Goal: Task Accomplishment & Management: Manage account settings

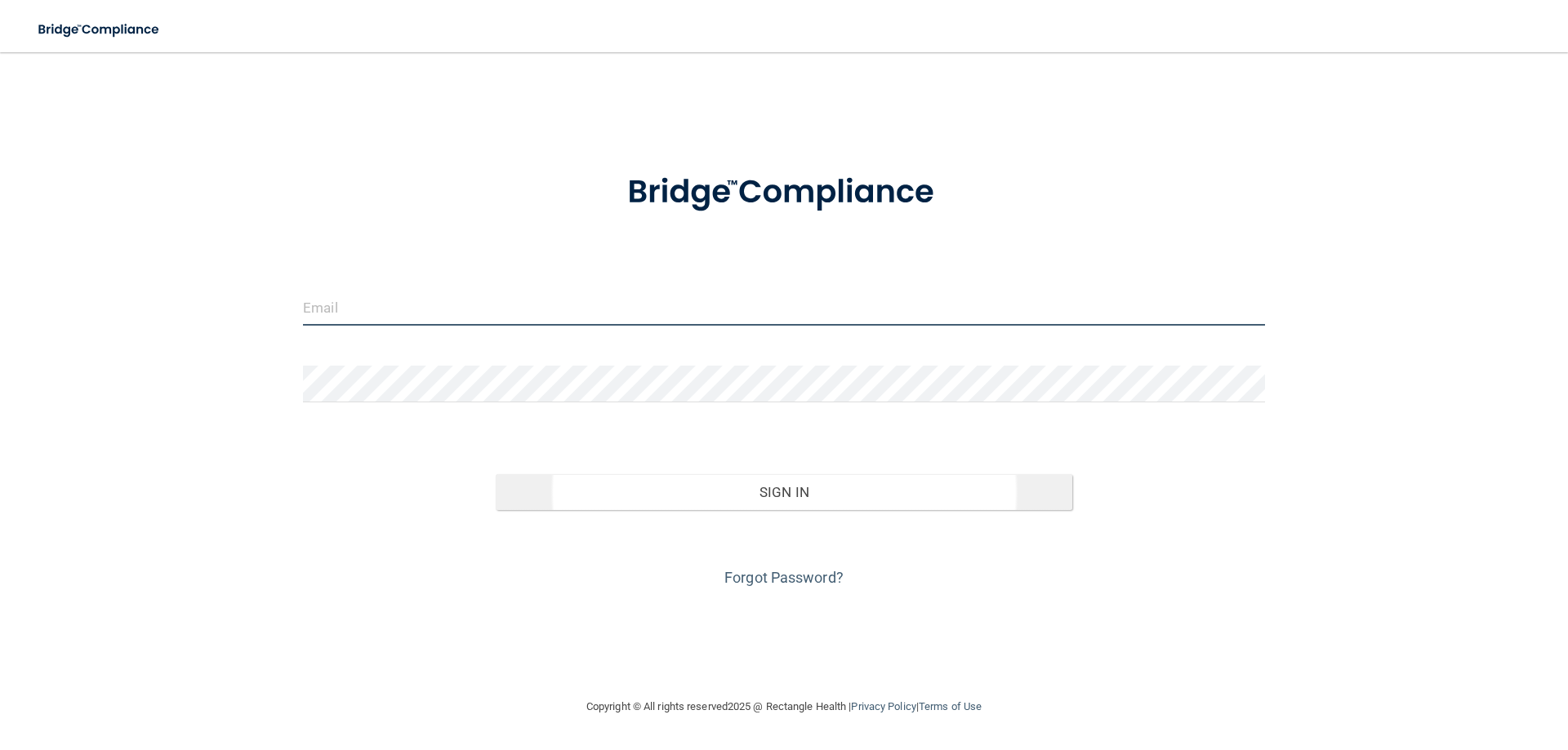
type input "[EMAIL_ADDRESS][DOMAIN_NAME]"
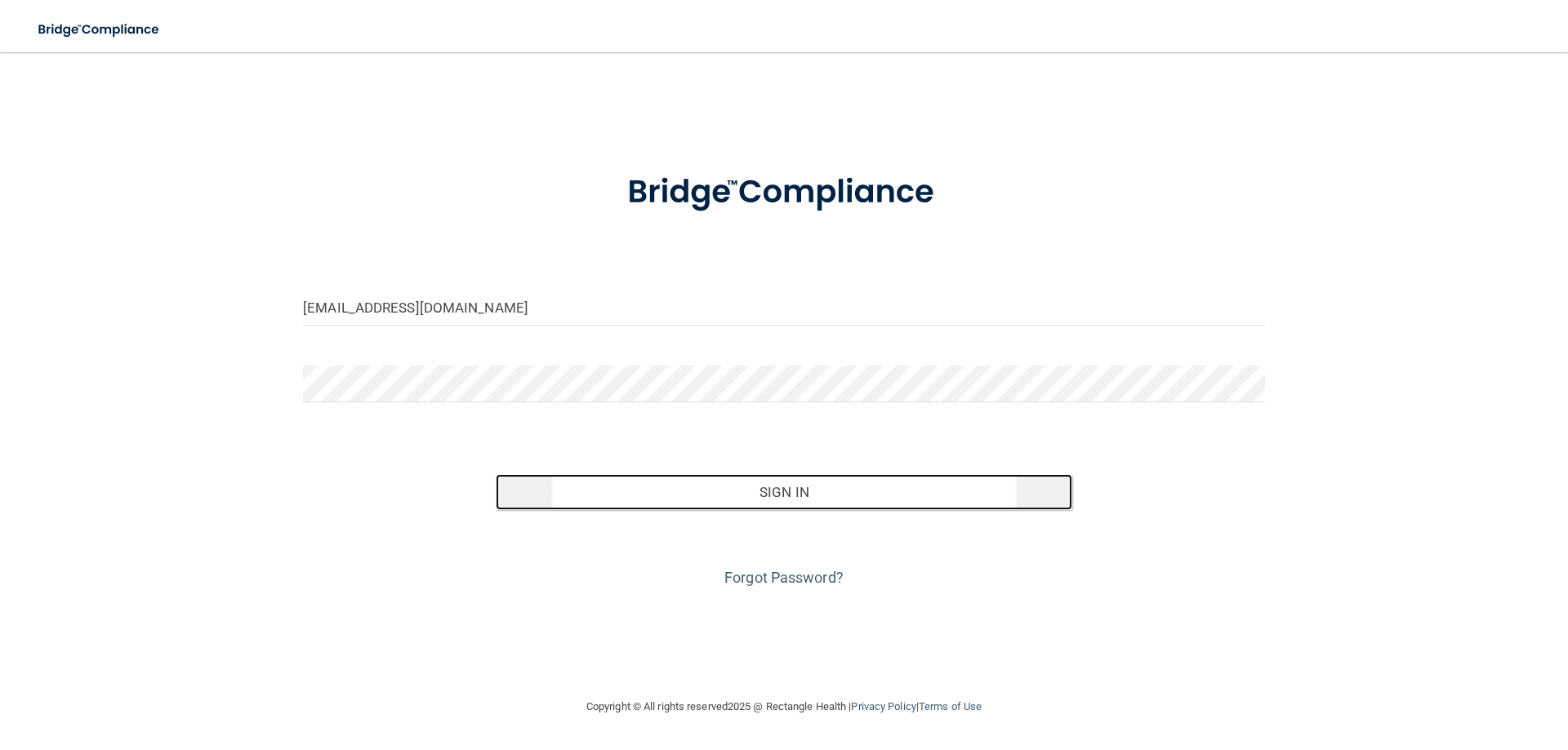
click at [745, 500] on button "Sign In" at bounding box center [784, 492] width 578 height 36
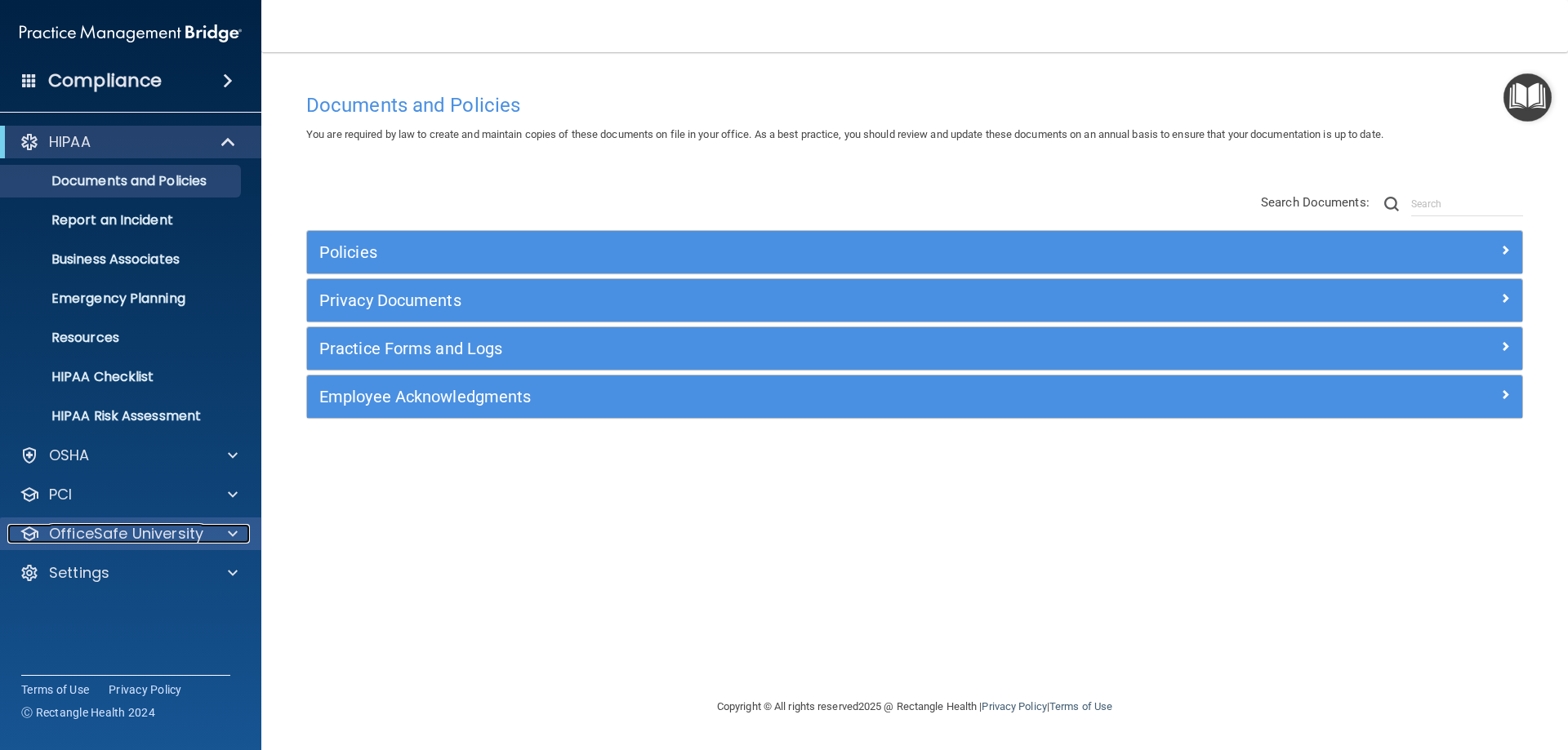
click at [205, 541] on div "OfficeSafe University" at bounding box center [108, 534] width 203 height 19
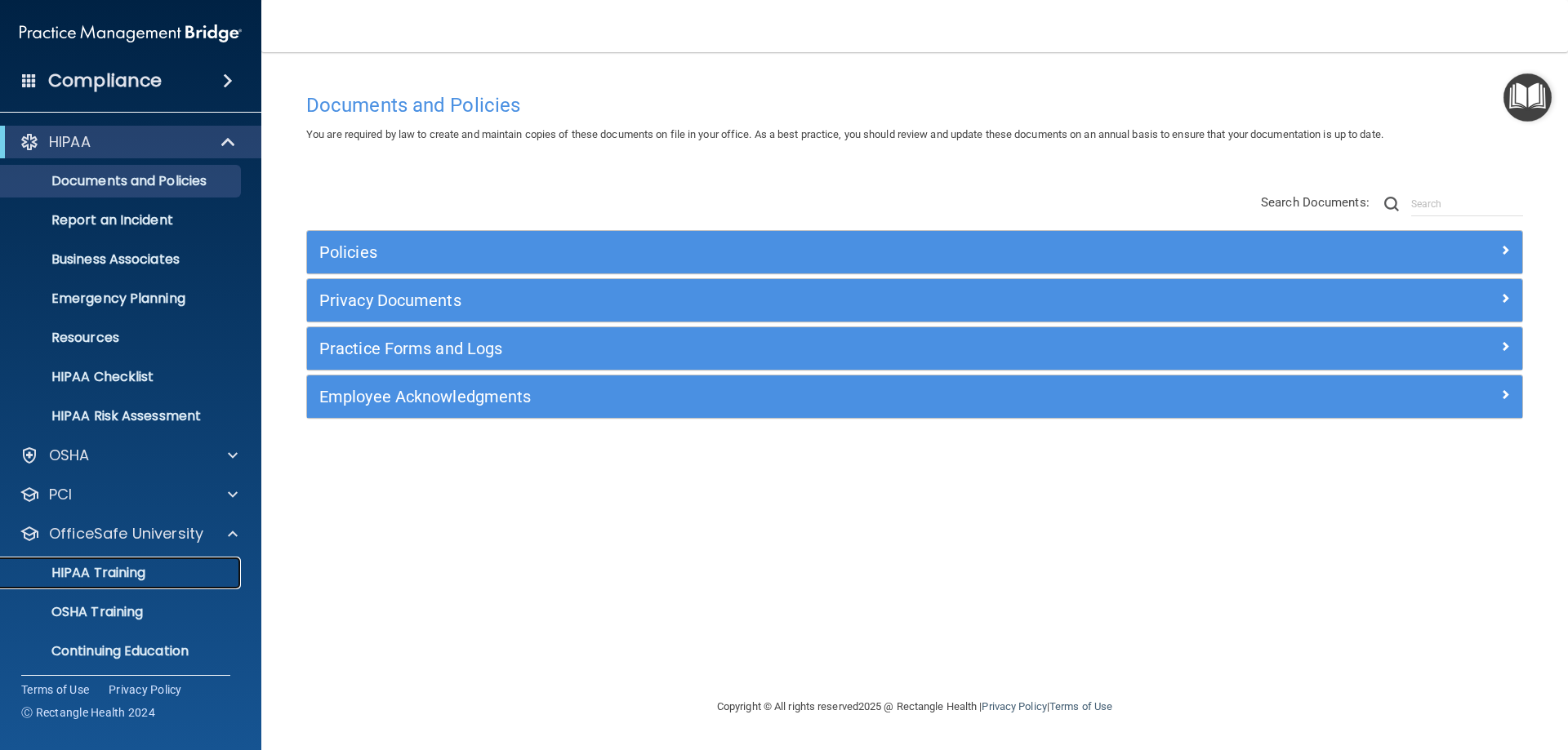
click at [139, 577] on p "HIPAA Training" at bounding box center [78, 573] width 135 height 17
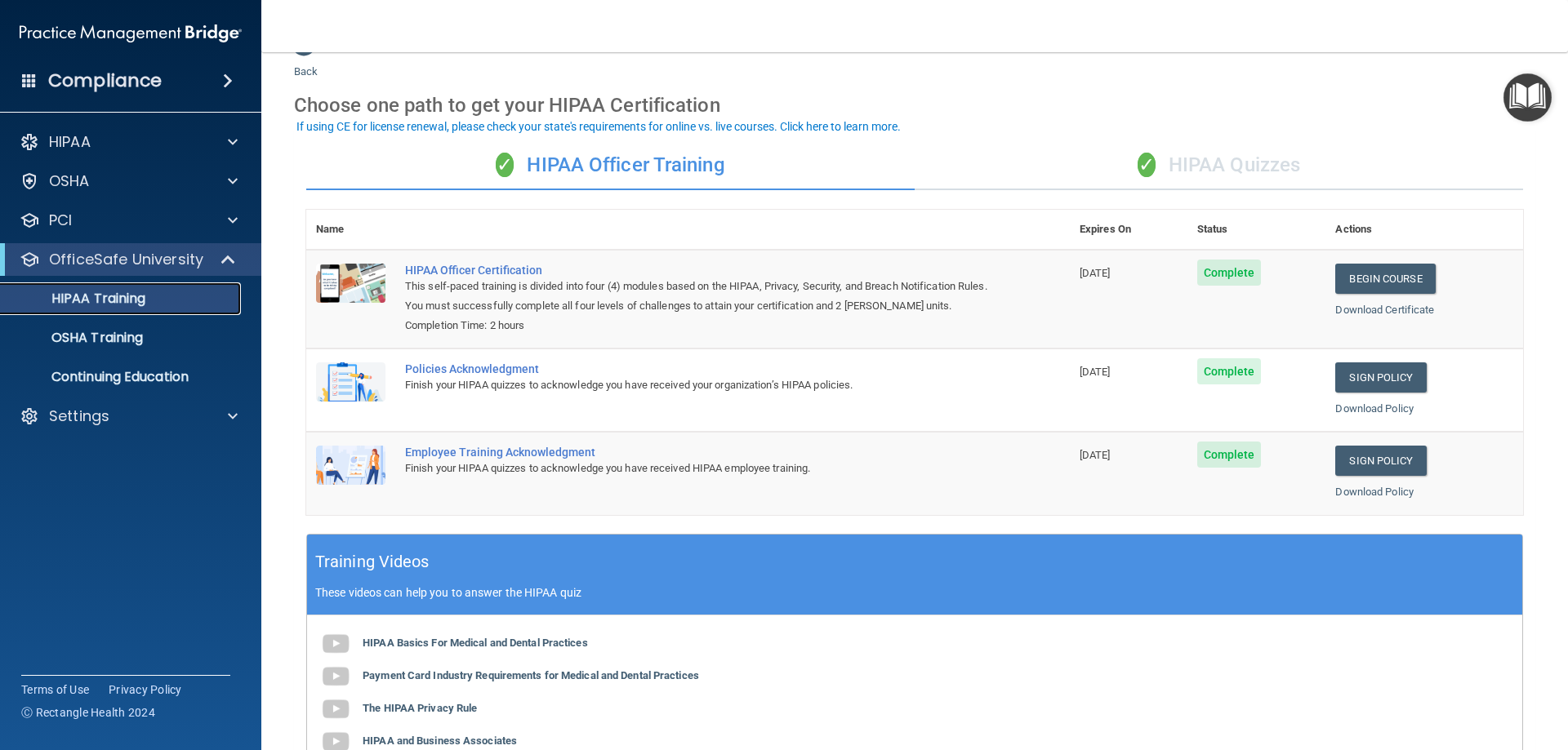
scroll to position [40, 0]
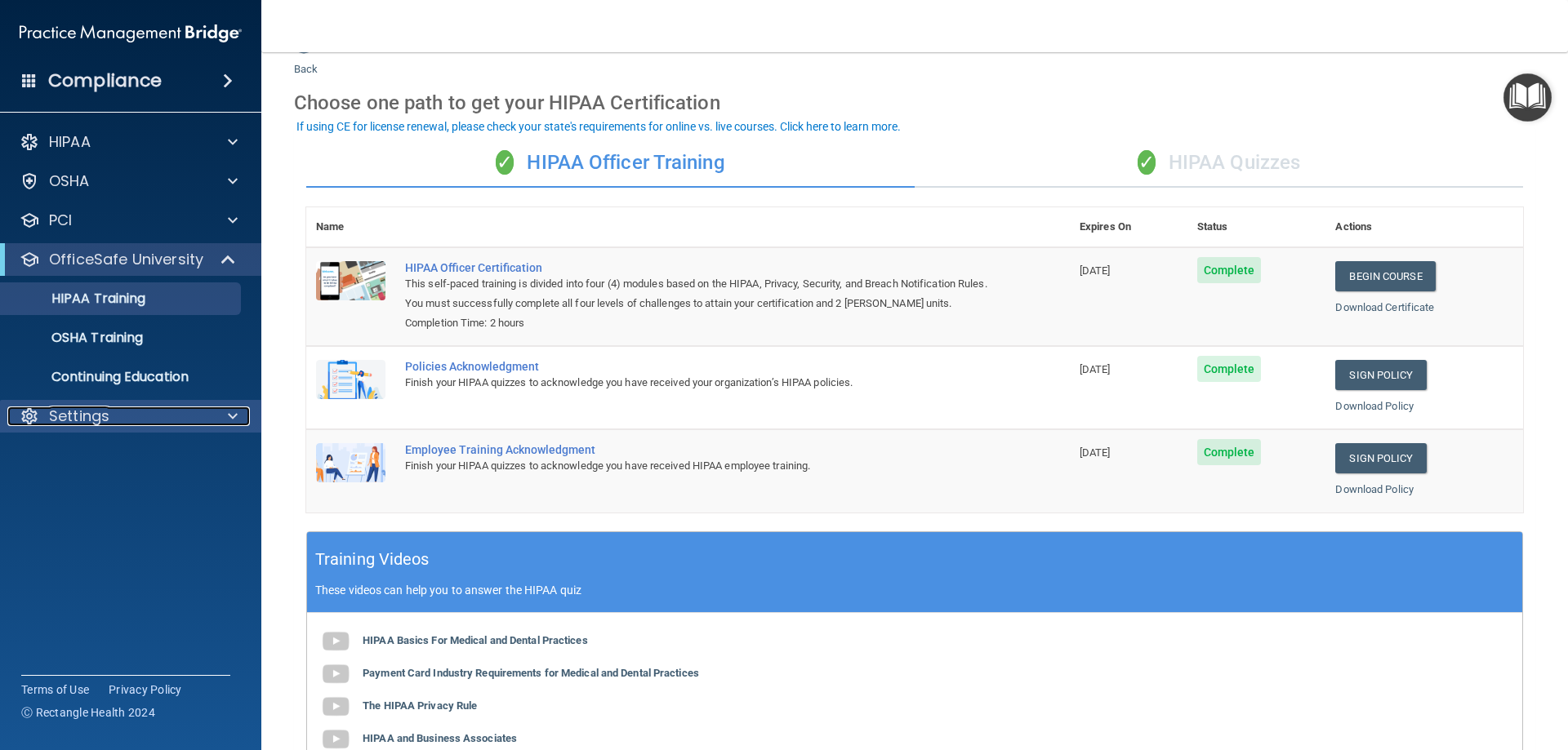
click at [91, 415] on p "Settings" at bounding box center [79, 416] width 61 height 19
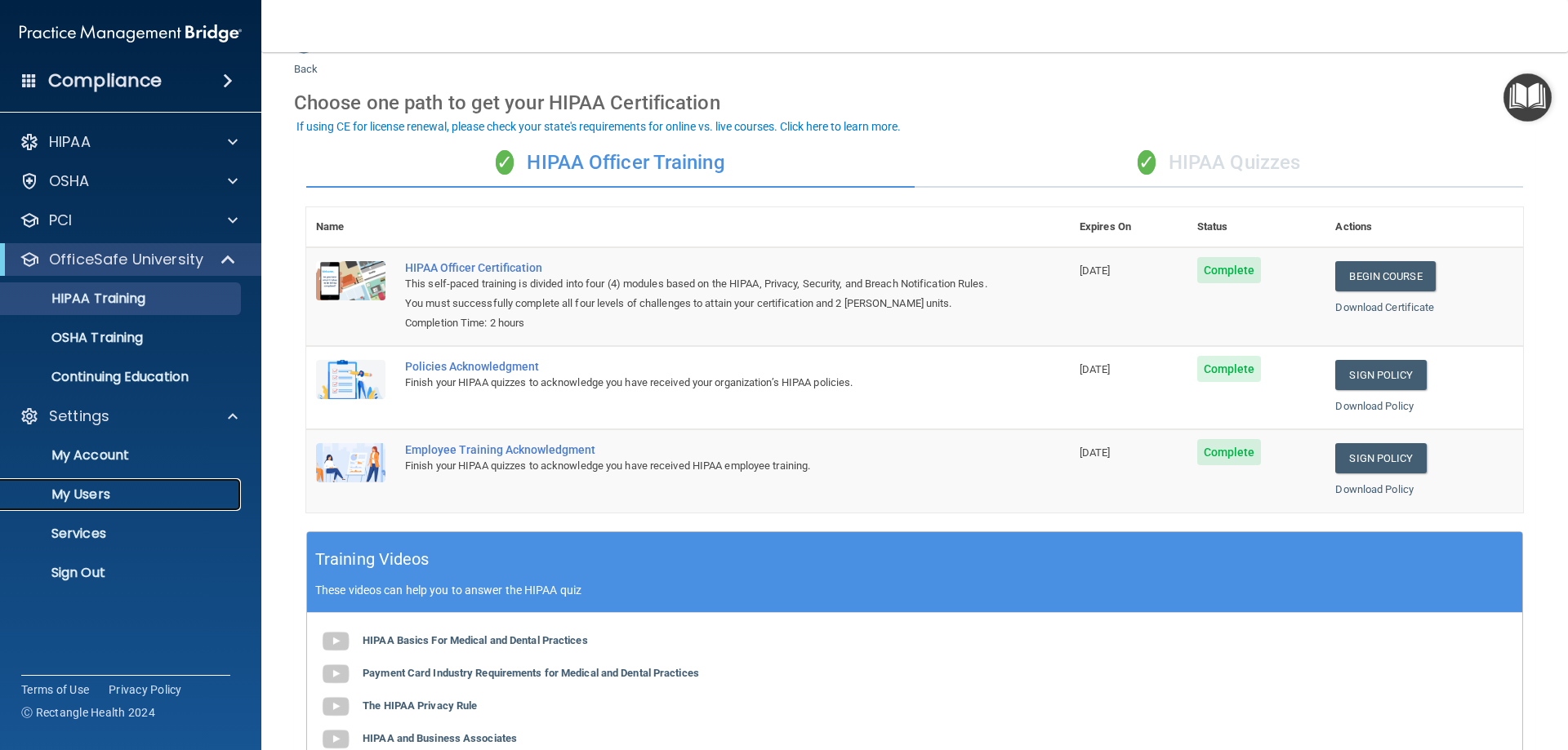
click at [100, 491] on p "My Users" at bounding box center [122, 494] width 223 height 17
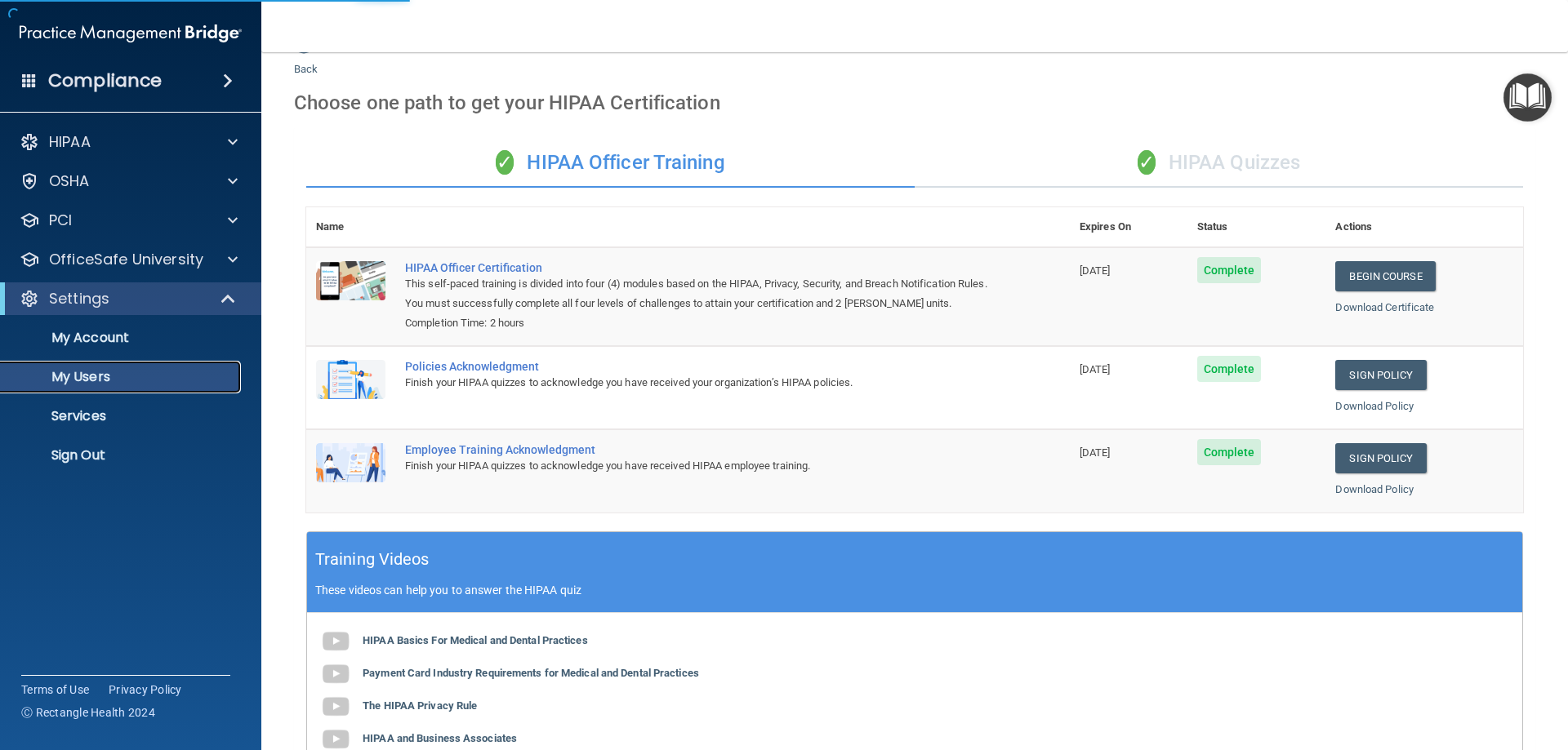
click at [185, 382] on p "My Users" at bounding box center [122, 377] width 223 height 17
select select "20"
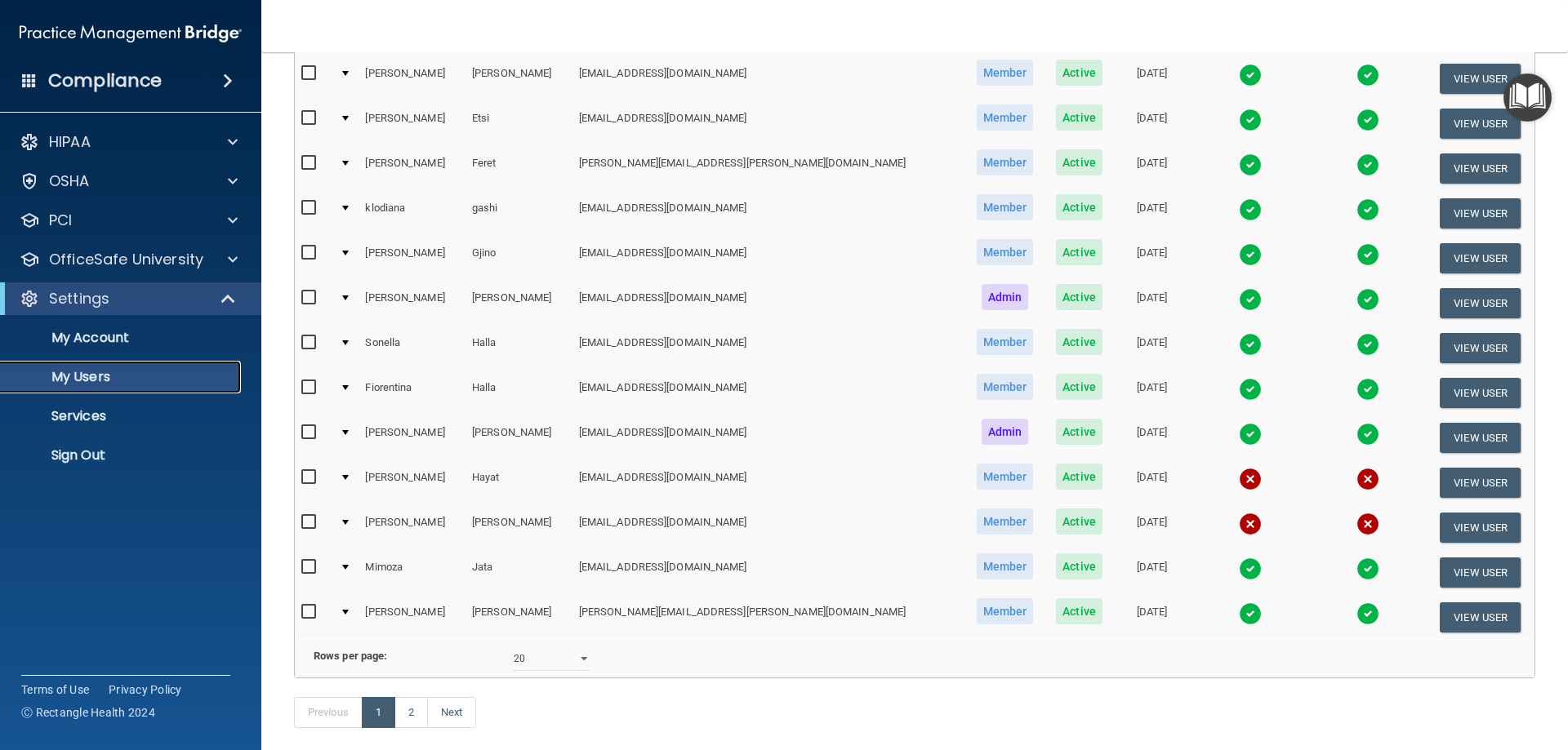
scroll to position [582, 0]
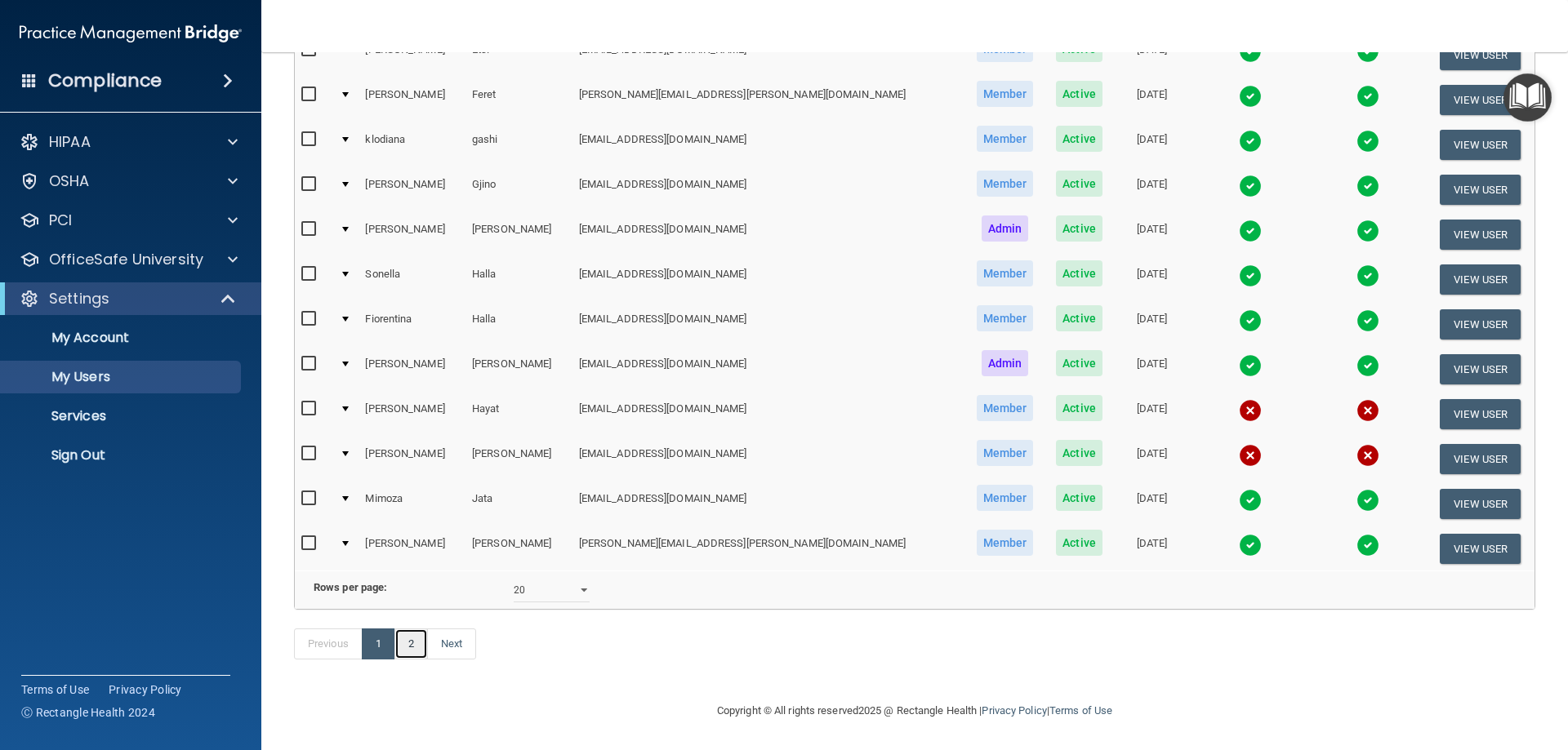
click at [404, 659] on link "2" at bounding box center [411, 643] width 34 height 31
select select "20"
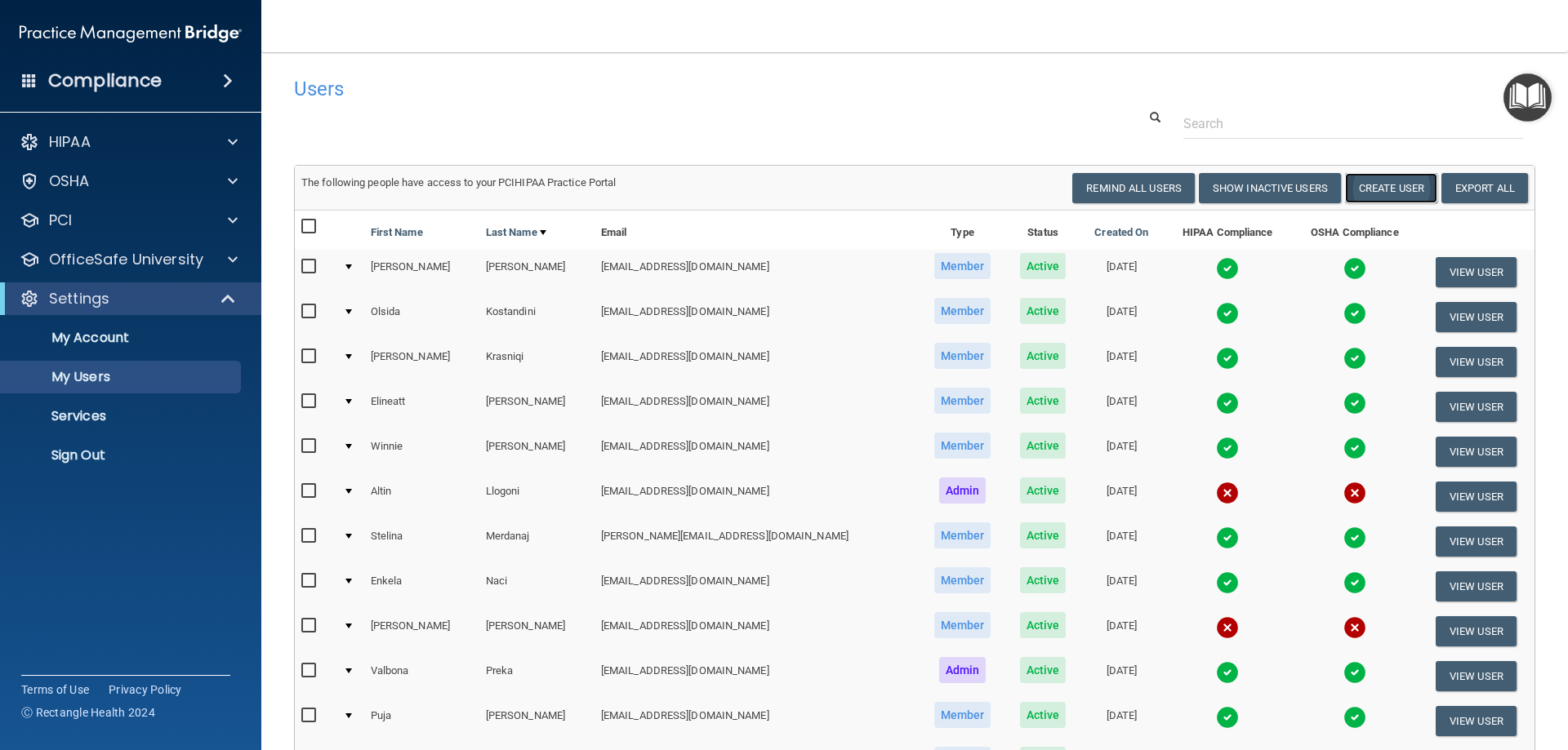
click at [1391, 188] on button "Create User" at bounding box center [1392, 188] width 93 height 30
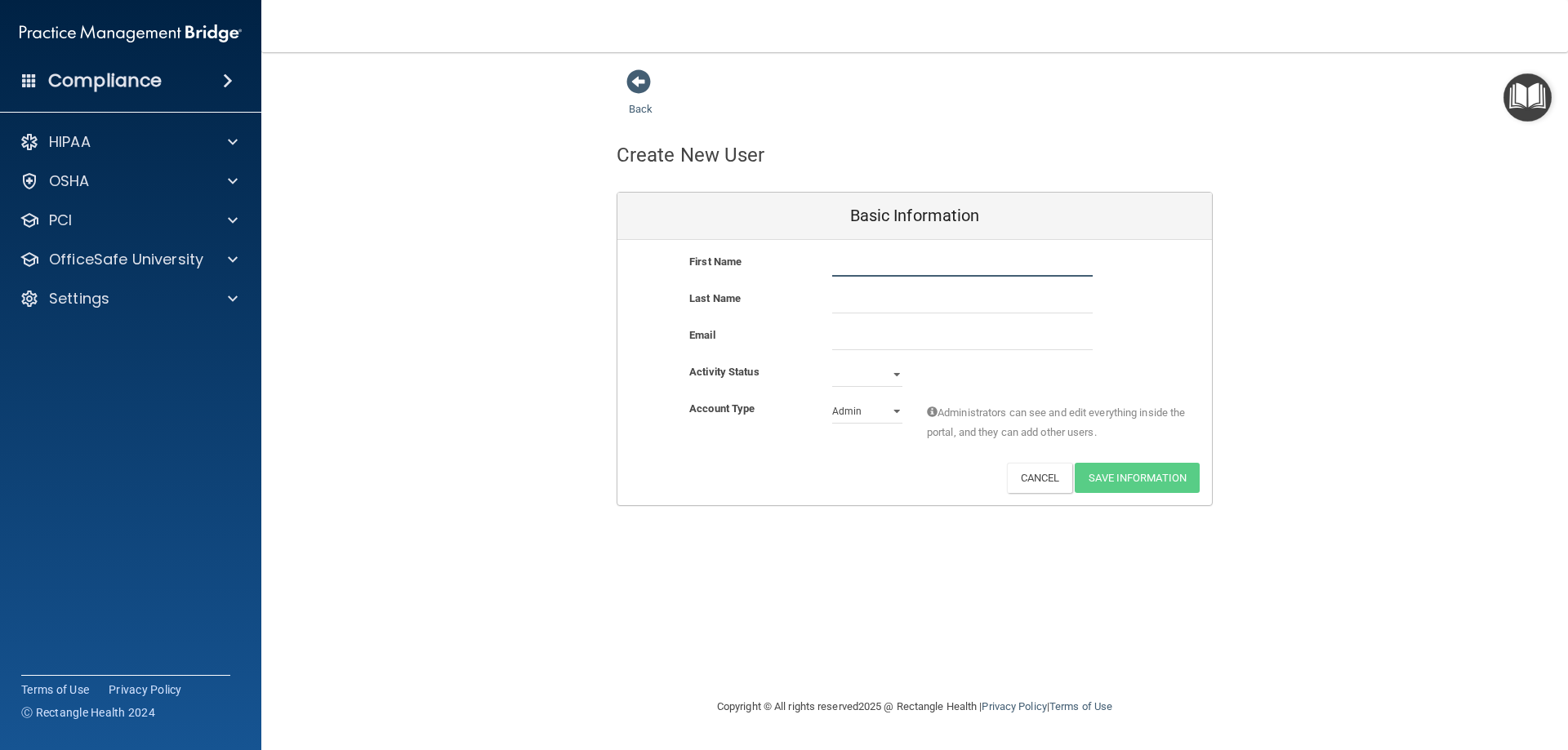
click at [892, 264] on input "text" at bounding box center [962, 264] width 260 height 25
type input "eleshea"
click at [849, 307] on input "text" at bounding box center [962, 301] width 260 height 25
type input "[PERSON_NAME]"
click at [886, 416] on select "Admin Member" at bounding box center [868, 412] width 71 height 25
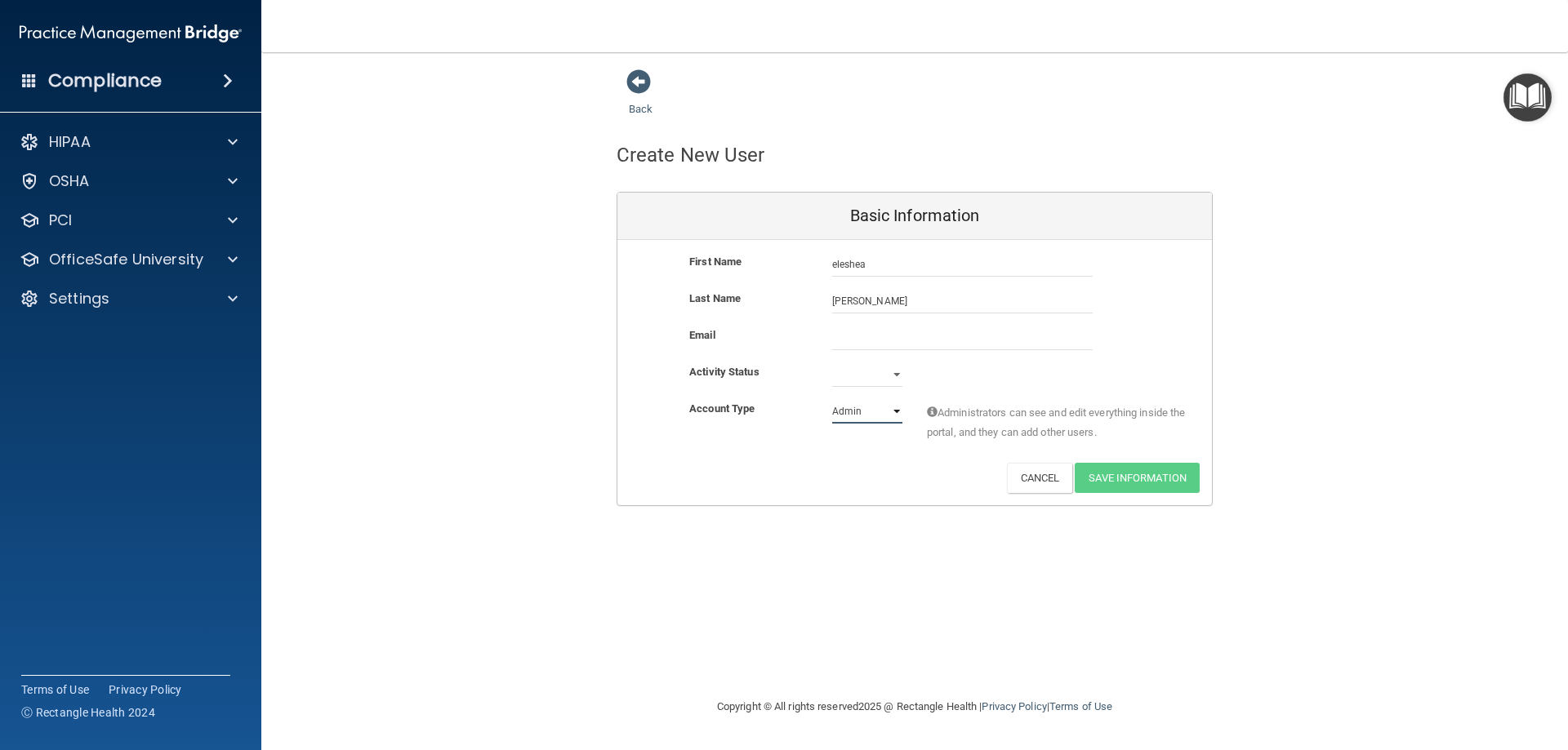
select select "practice_member"
click at [833, 399] on select "Admin Member" at bounding box center [868, 412] width 71 height 25
click at [882, 336] on input "email" at bounding box center [962, 338] width 260 height 25
type input "[EMAIL_ADDRESS][DOMAIN_NAME]"
click at [896, 371] on select "Active Inactive" at bounding box center [868, 378] width 71 height 25
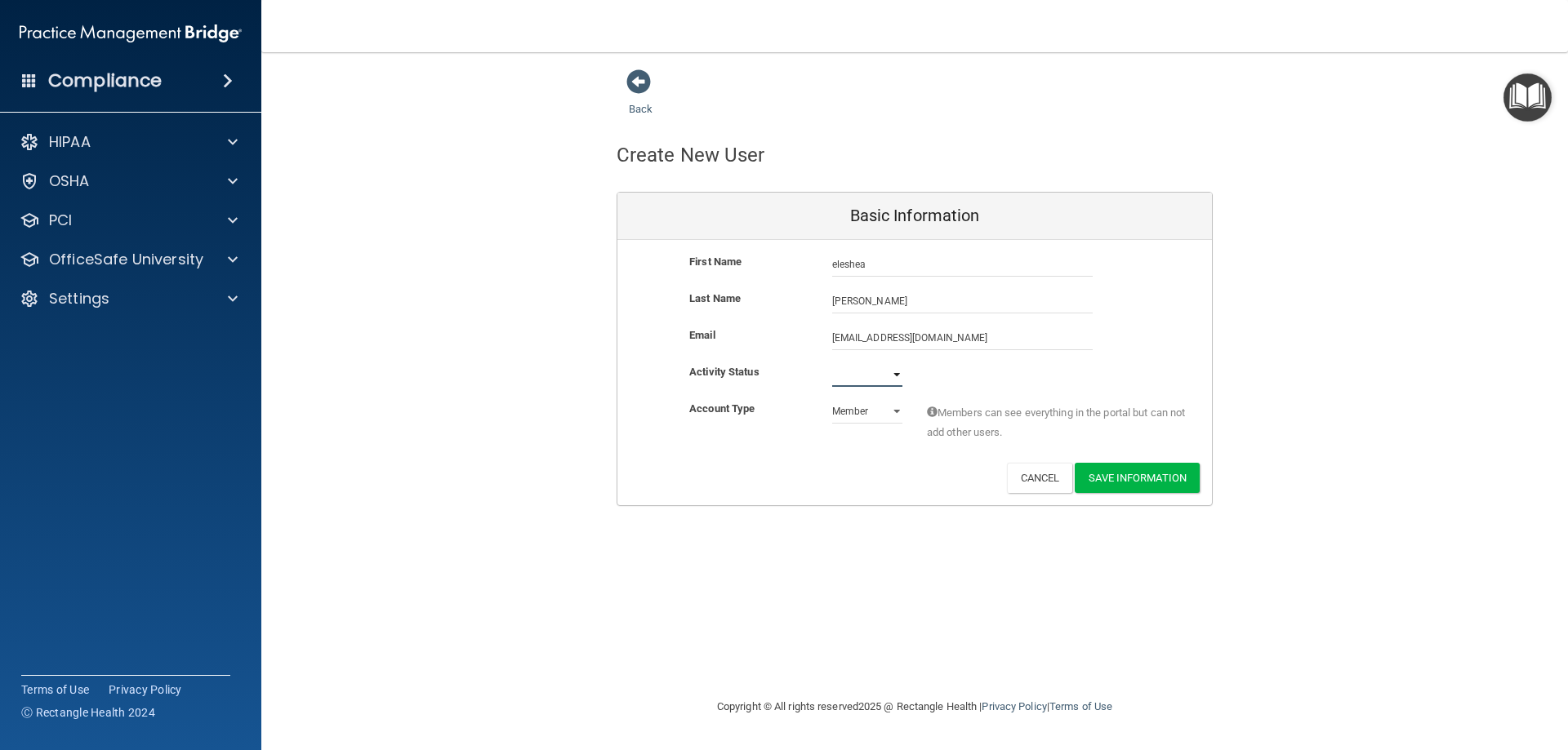
select select "active"
click at [833, 362] on select "Active Inactive" at bounding box center [868, 375] width 71 height 25
click at [1134, 483] on button "Save Information" at bounding box center [1138, 478] width 125 height 30
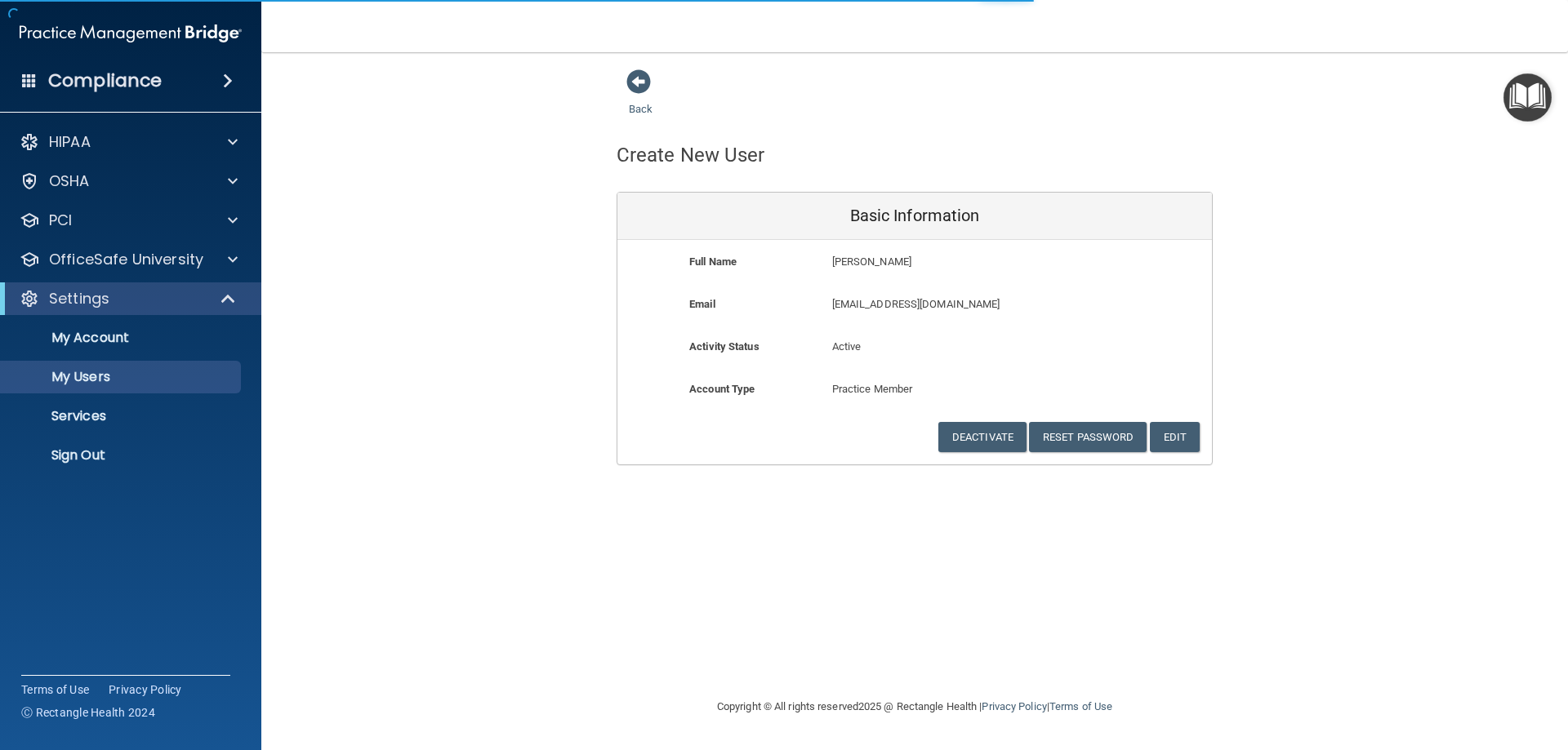
select select "20"
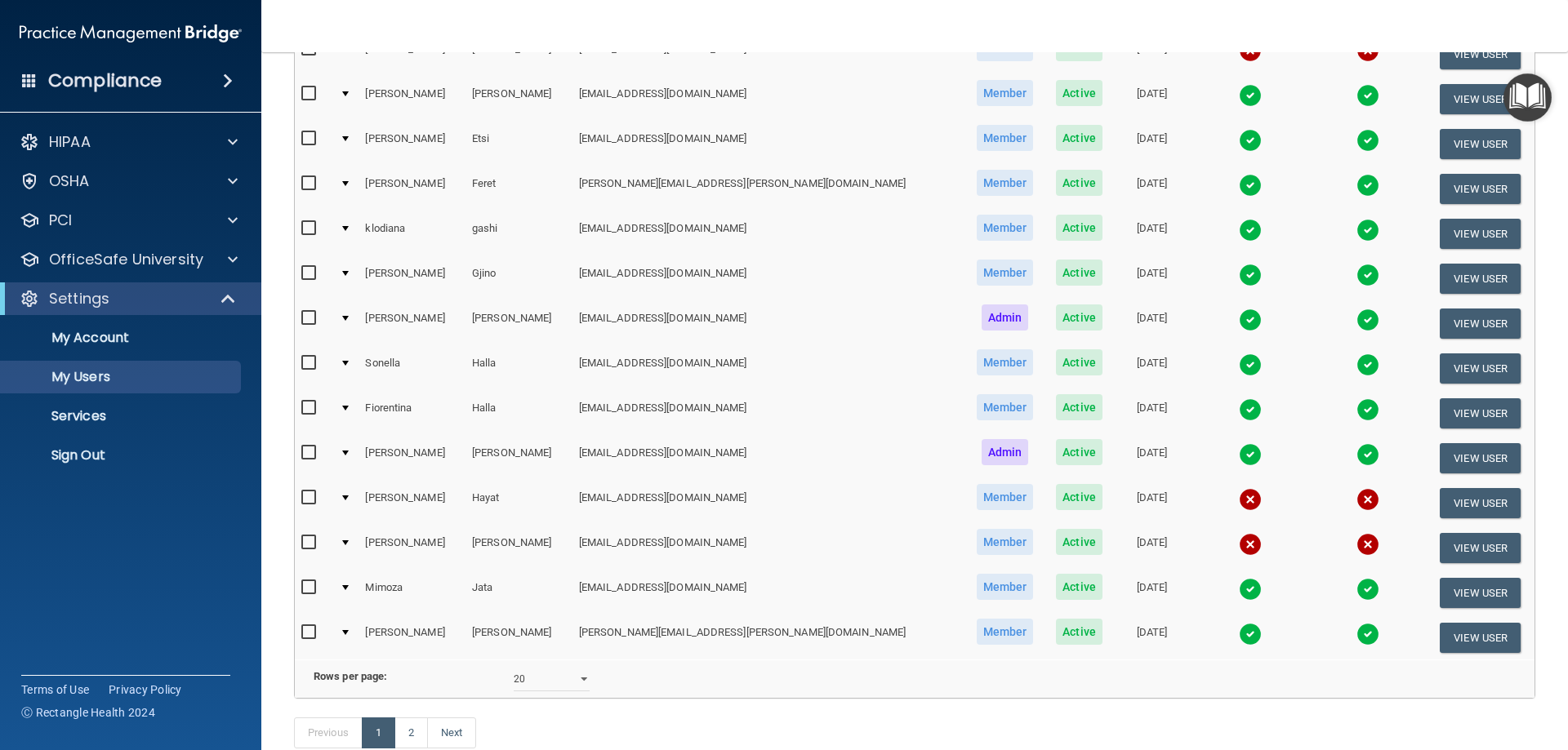
scroll to position [664, 0]
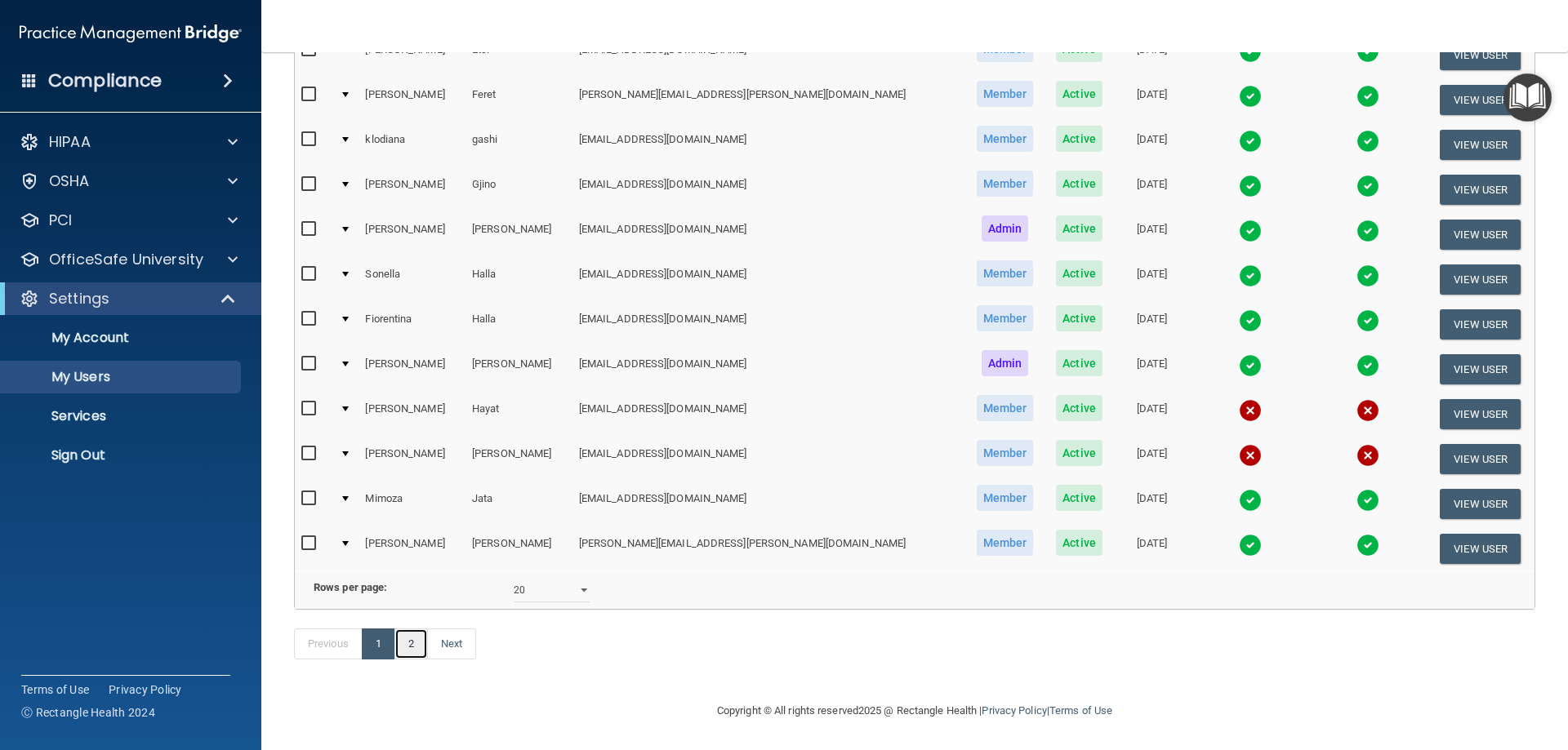
click at [409, 652] on link "2" at bounding box center [411, 643] width 34 height 31
select select "20"
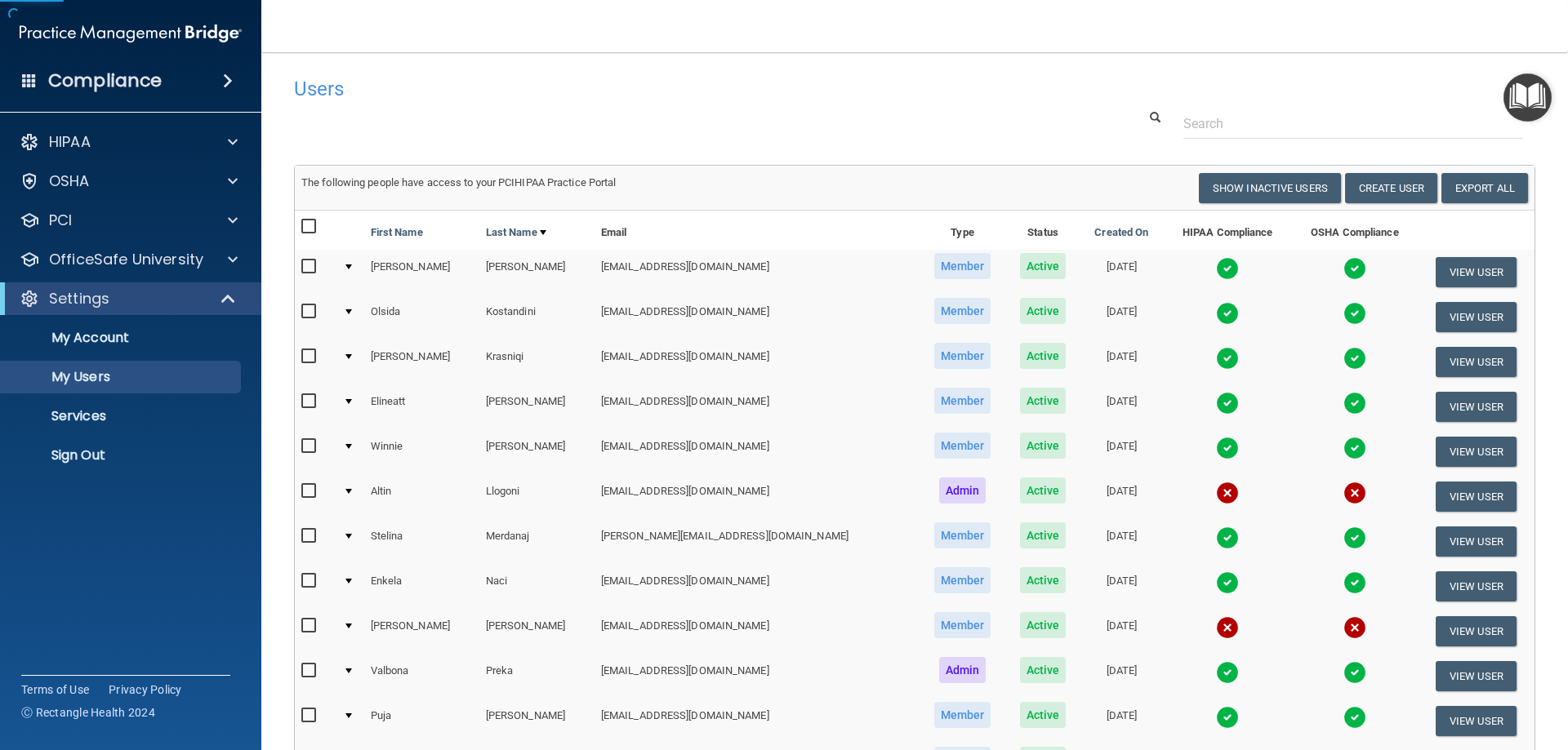
click at [409, 652] on td "[PERSON_NAME]" at bounding box center [422, 631] width 116 height 45
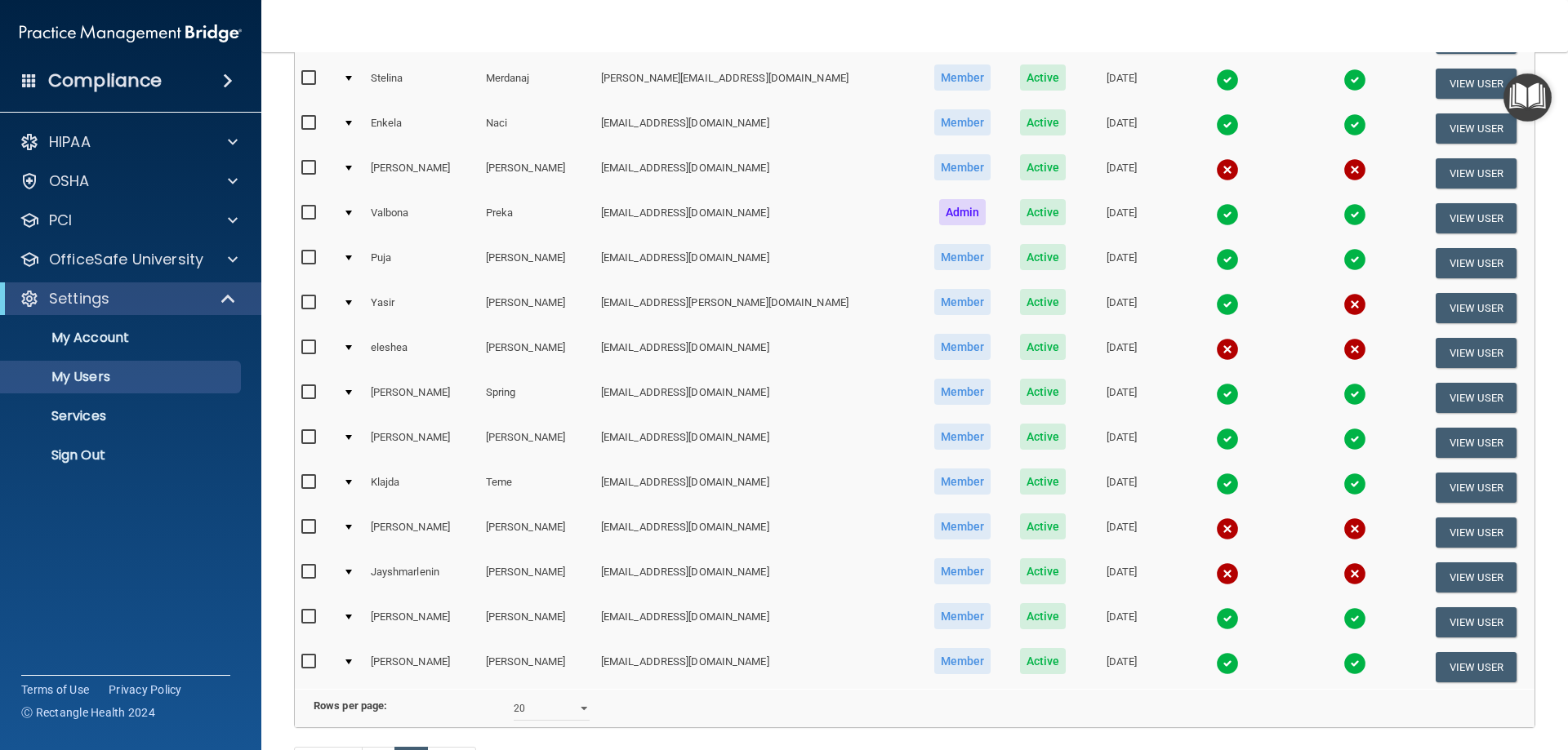
scroll to position [503, 0]
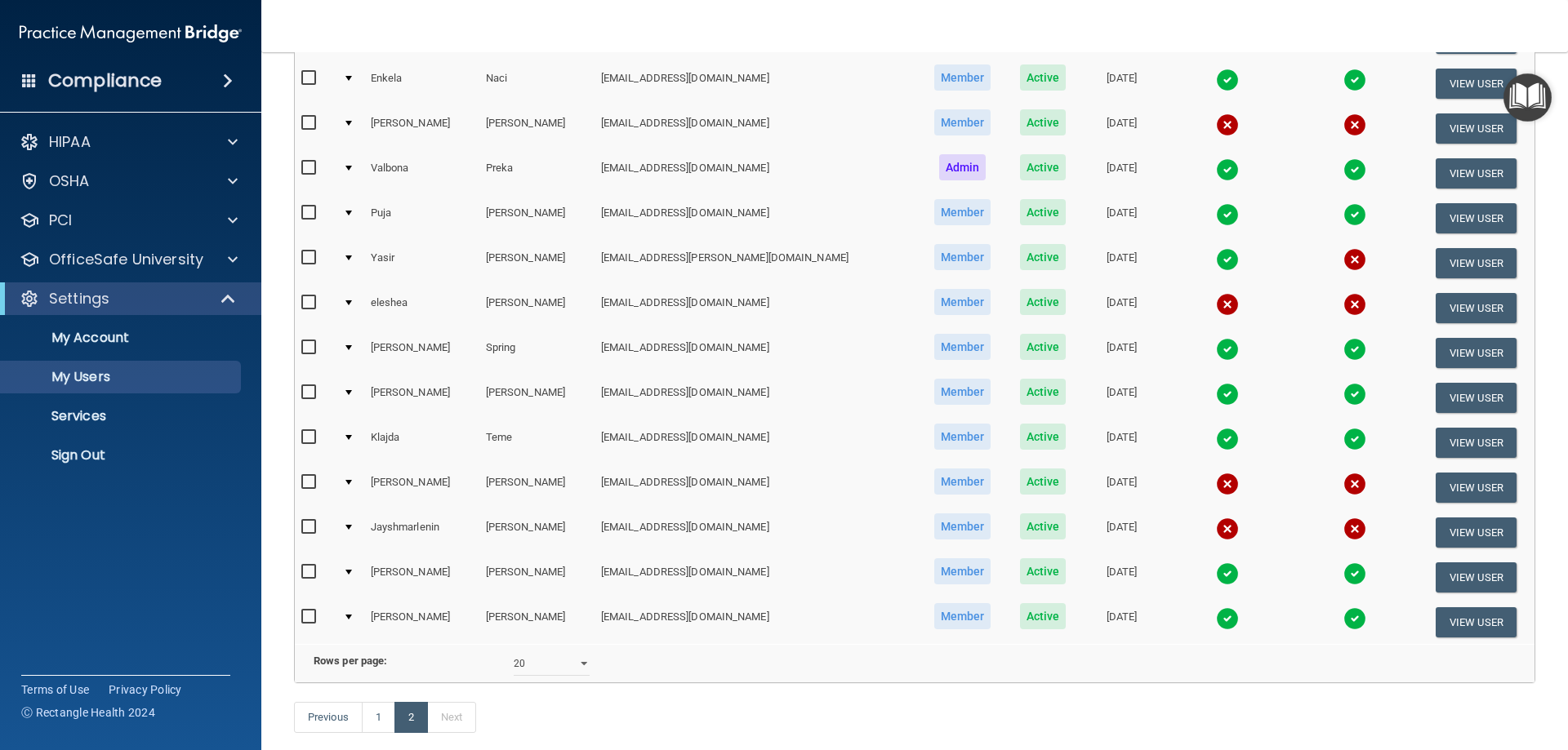
click at [308, 306] on input "checkbox" at bounding box center [310, 302] width 19 height 13
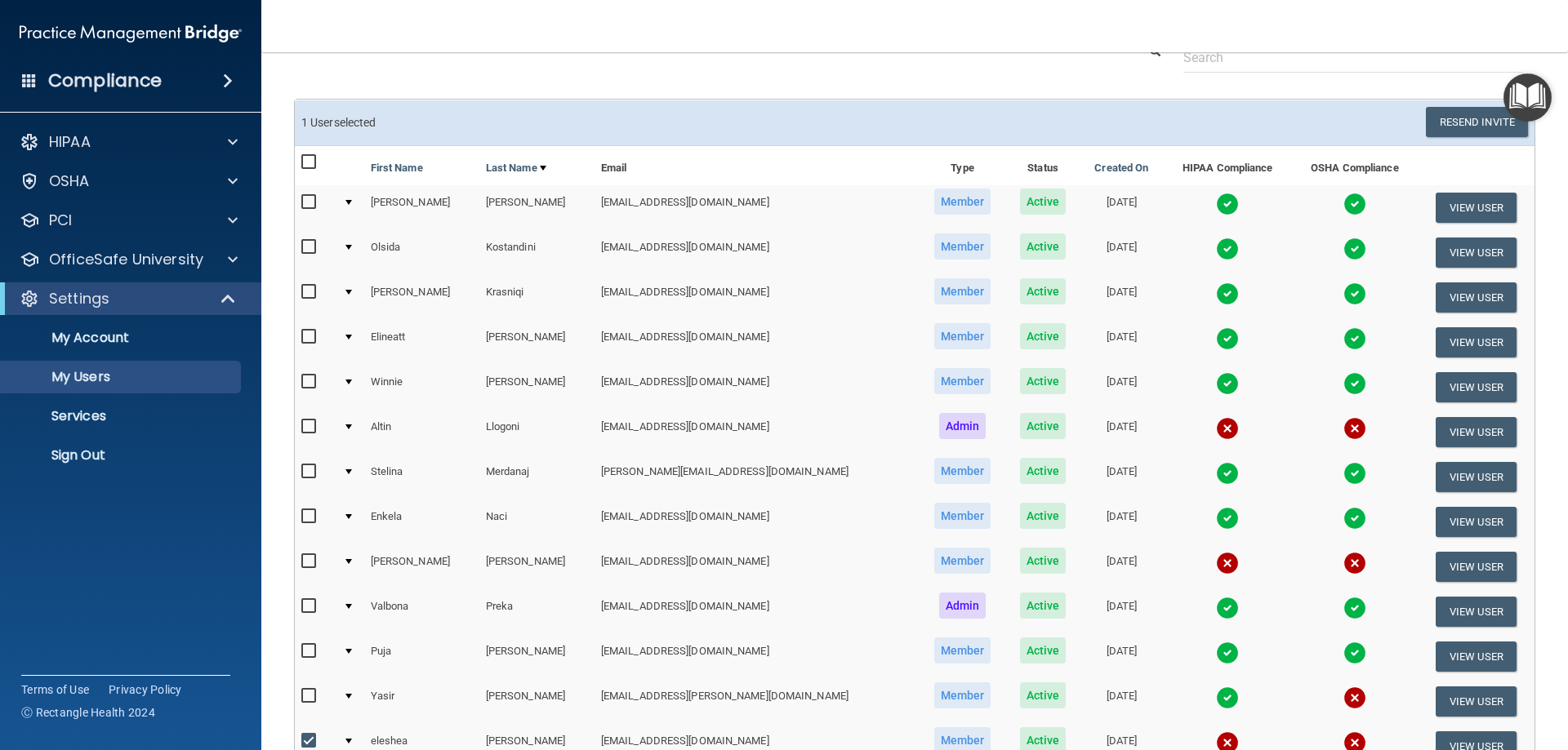
scroll to position [61, 0]
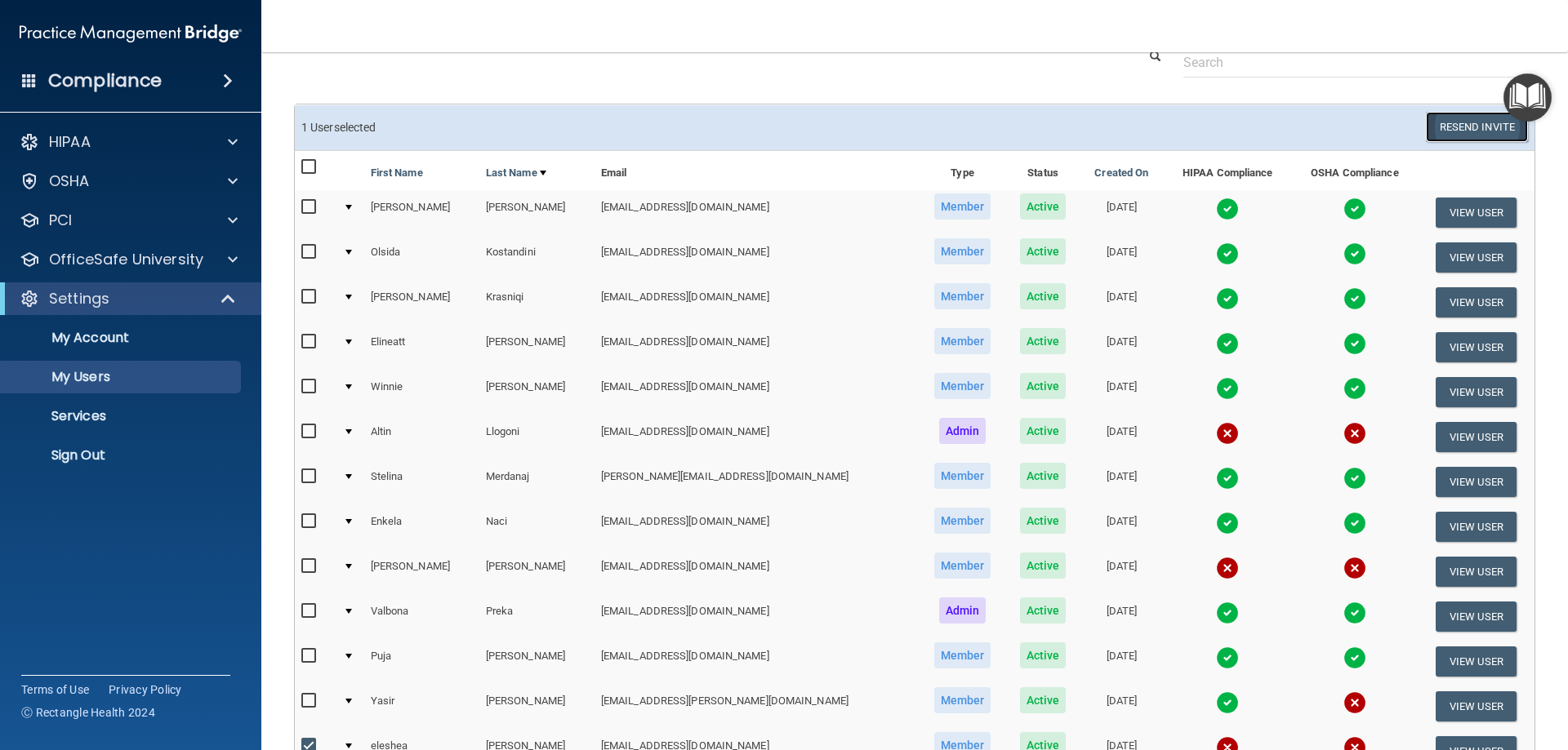
click at [1479, 134] on button "Resend Invite" at bounding box center [1477, 127] width 102 height 30
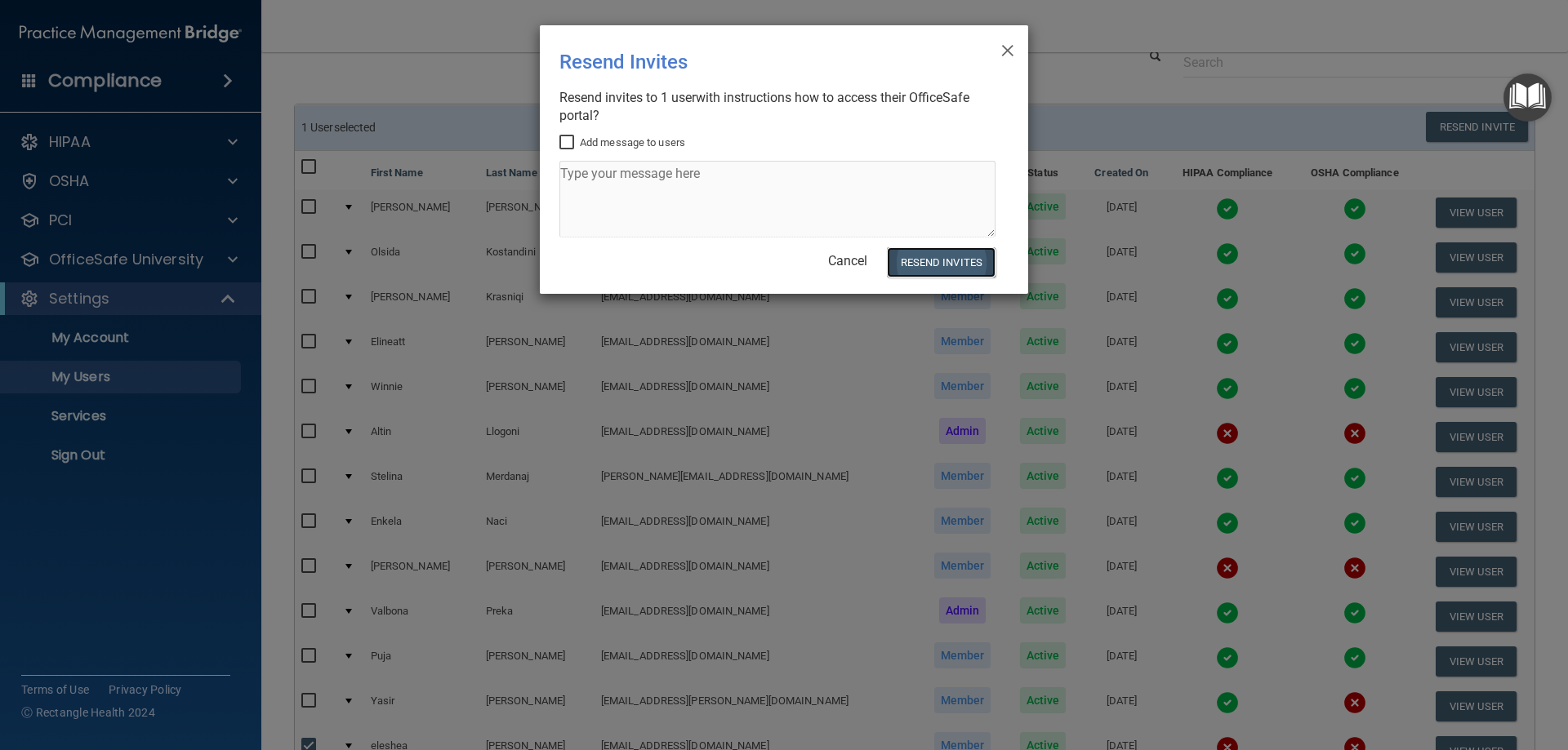
click at [940, 260] on button "Resend Invites" at bounding box center [941, 263] width 108 height 30
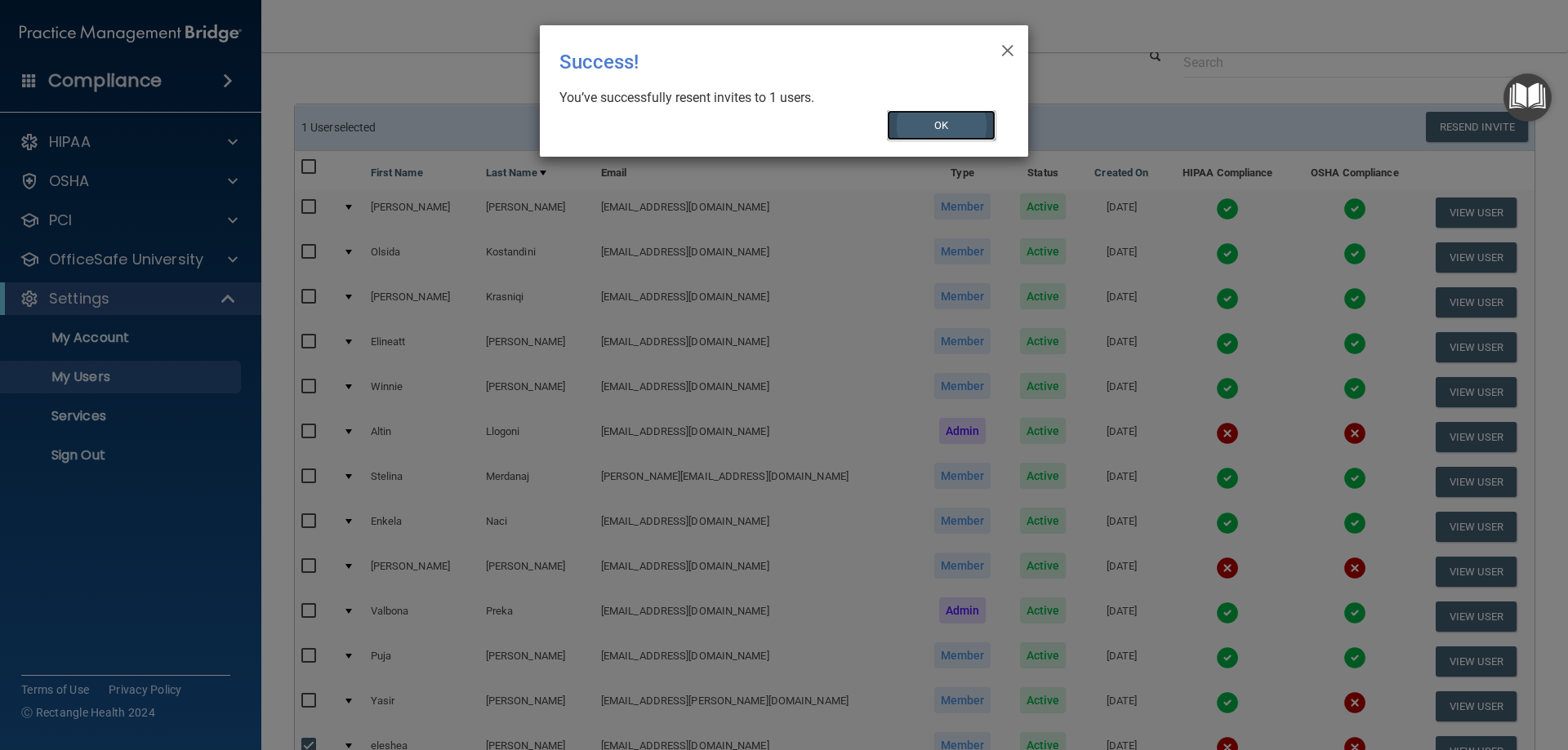
click at [961, 119] on button "OK" at bounding box center [942, 125] width 109 height 30
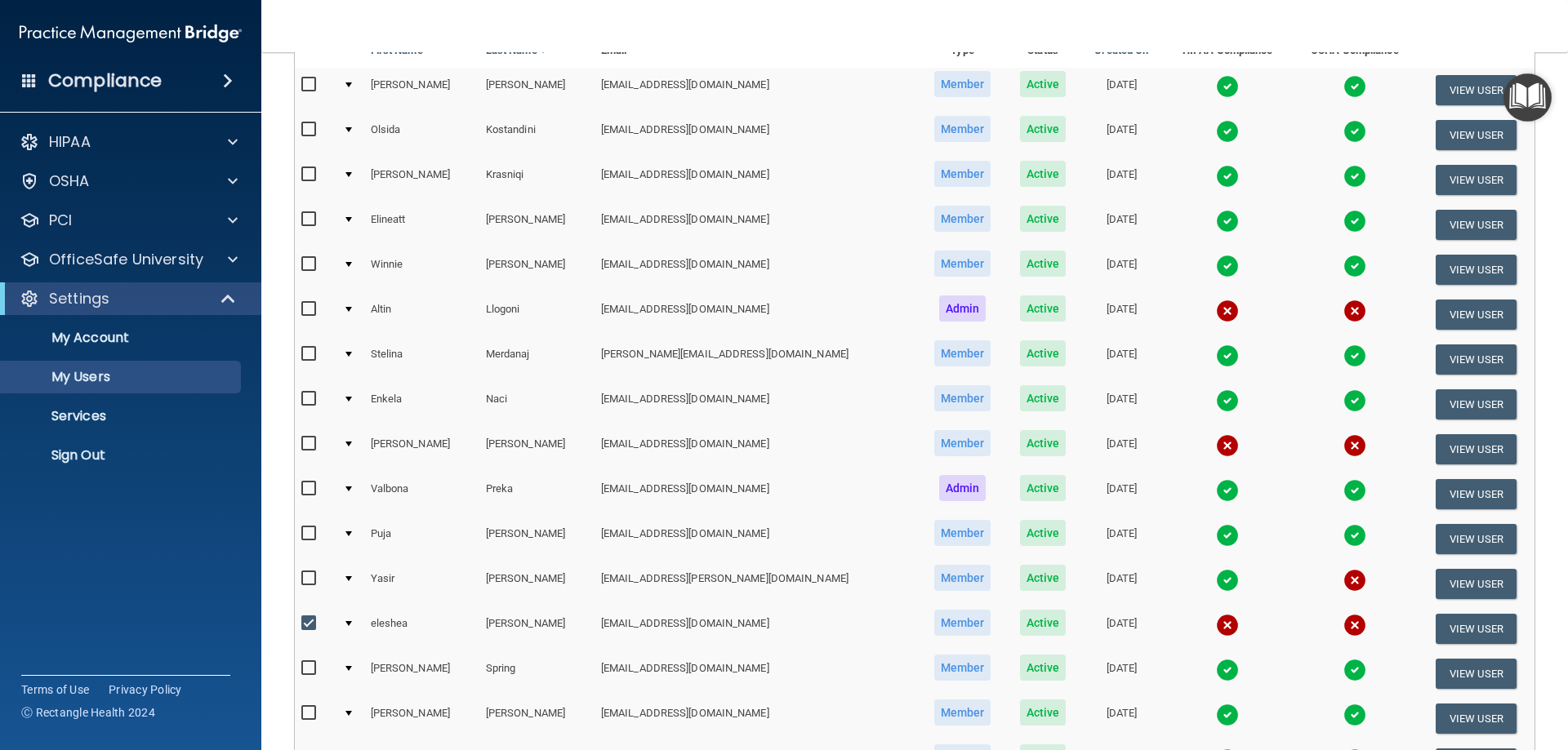
scroll to position [190, 0]
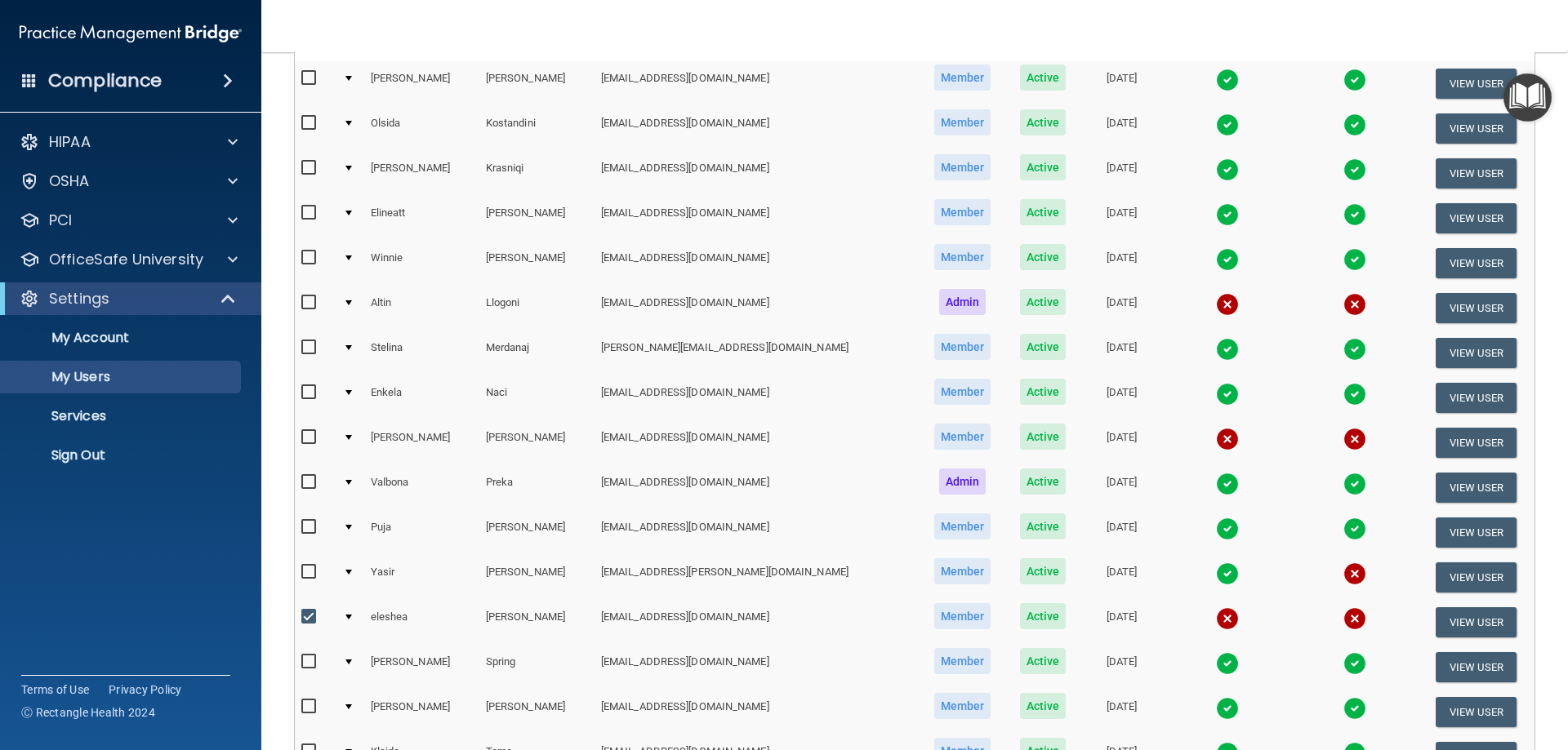
click at [310, 616] on input "checkbox" at bounding box center [310, 617] width 19 height 13
checkbox input "false"
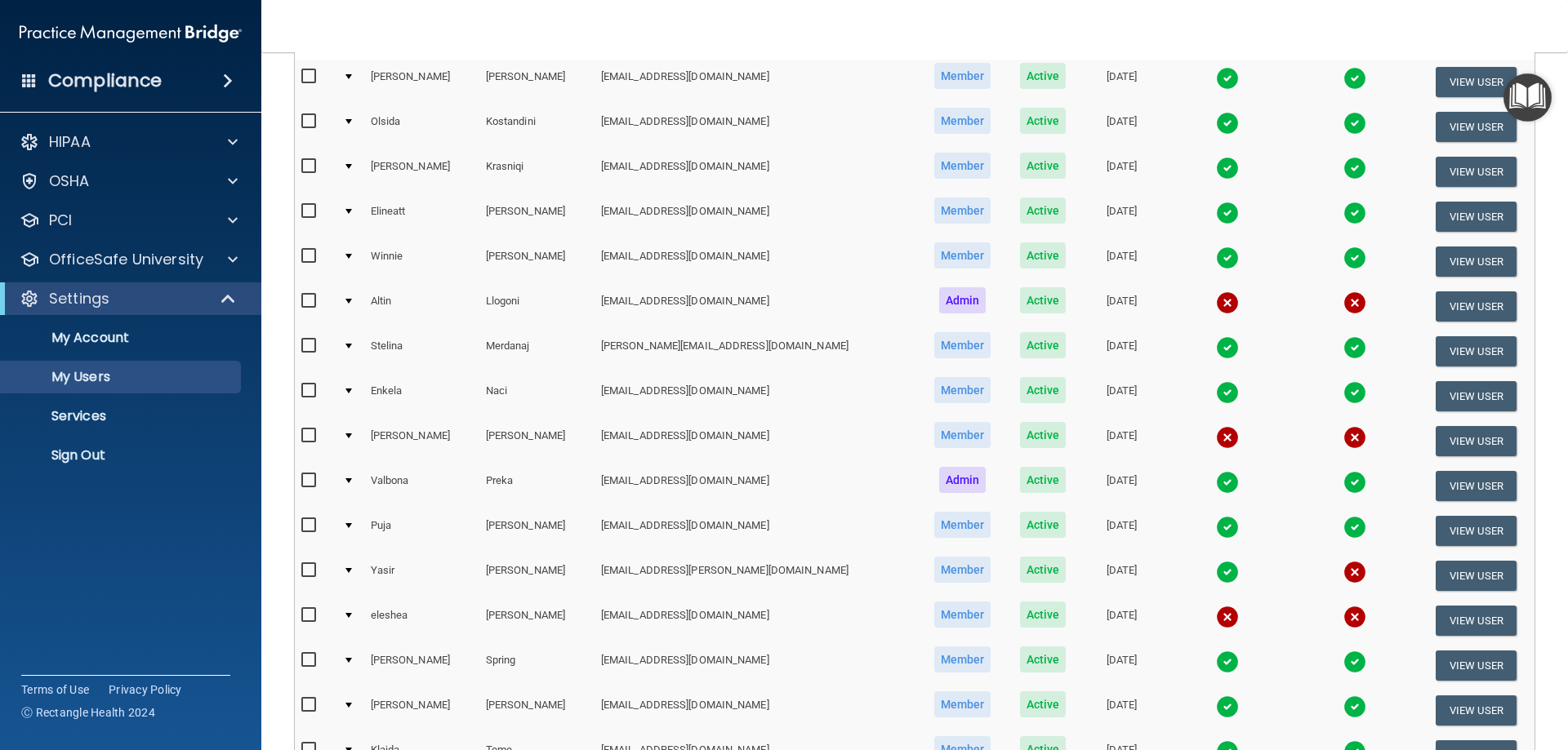
scroll to position [189, 0]
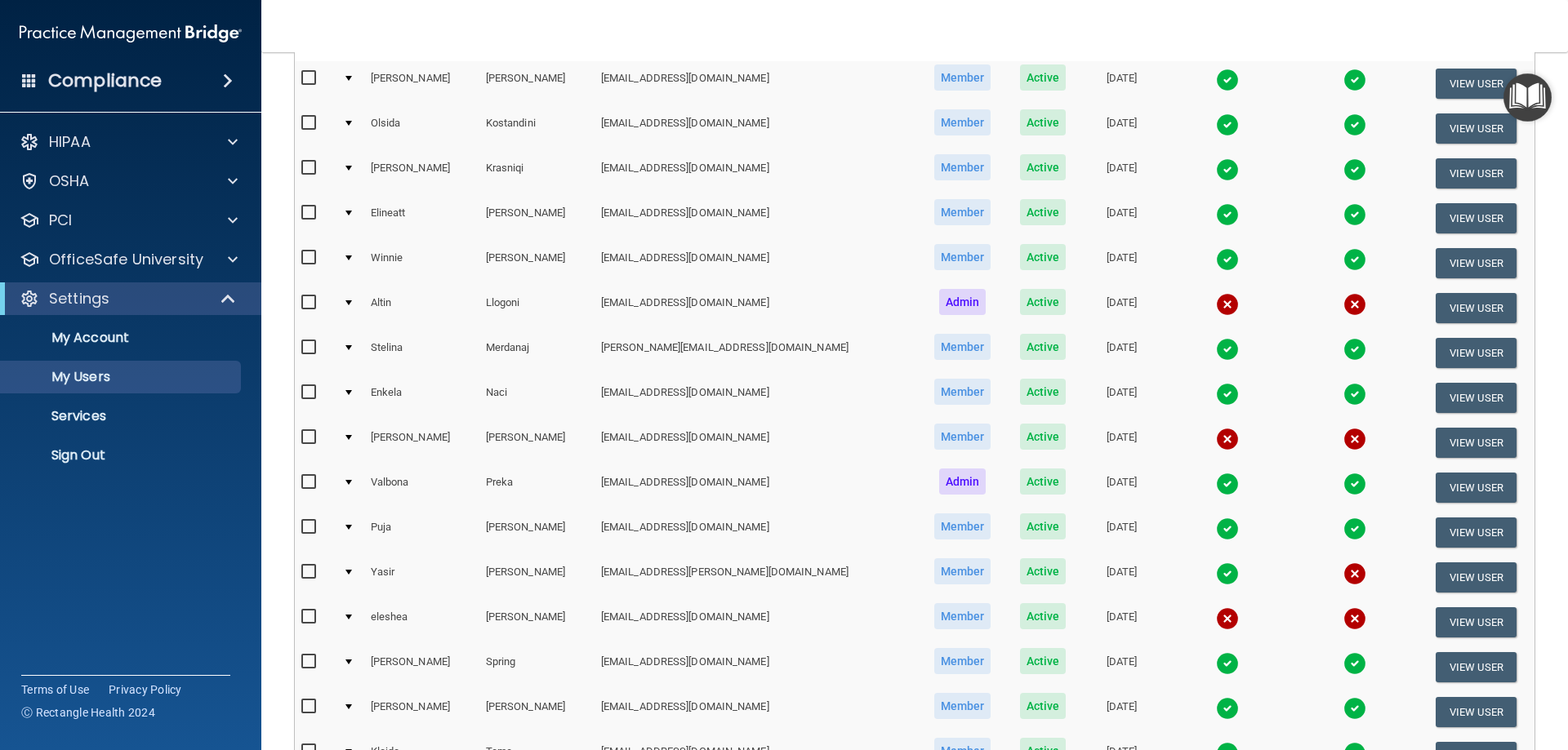
click at [307, 572] on input "checkbox" at bounding box center [310, 572] width 19 height 13
checkbox input "true"
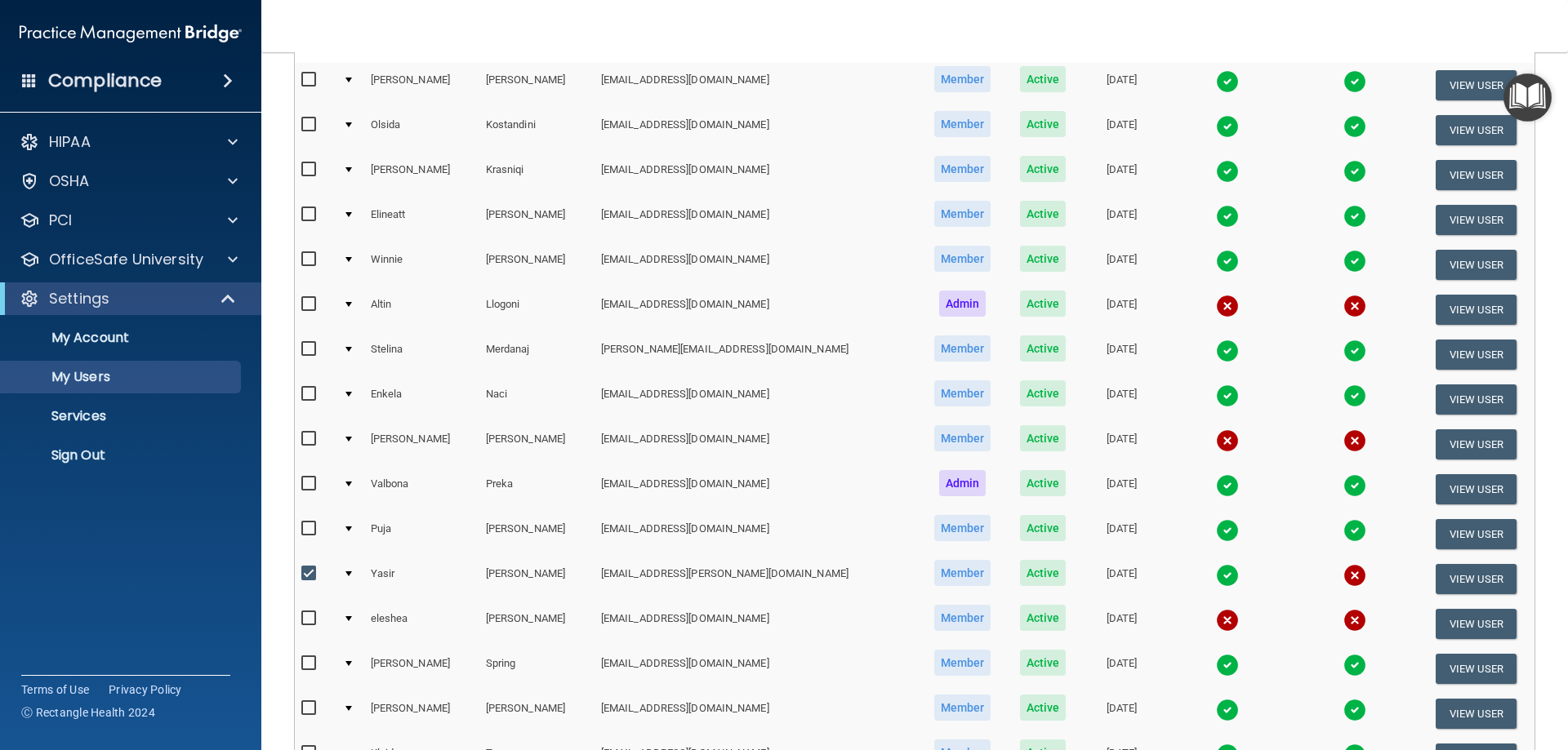
scroll to position [190, 0]
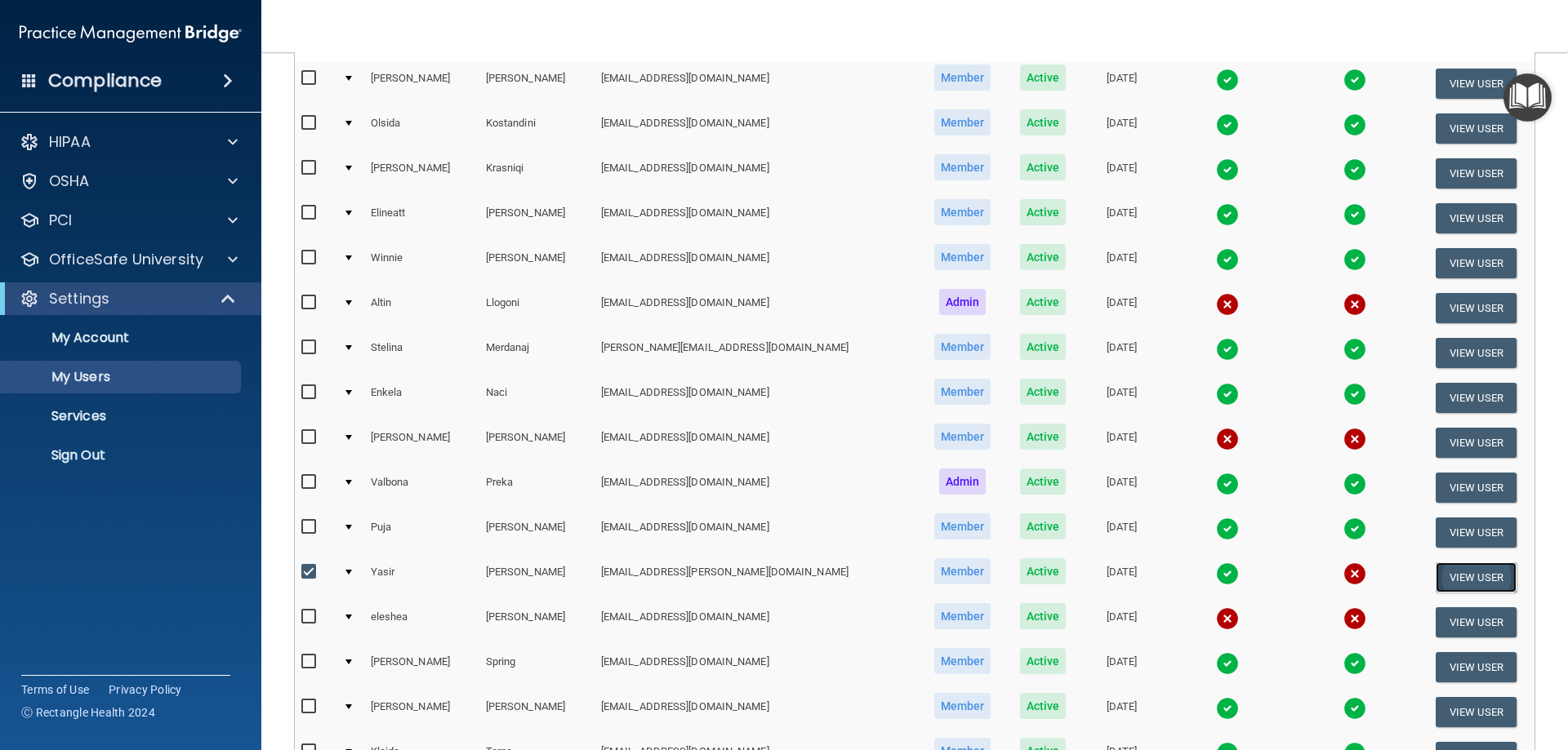
click at [1464, 579] on button "View User" at bounding box center [1476, 577] width 81 height 30
